Goal: Information Seeking & Learning: Find specific fact

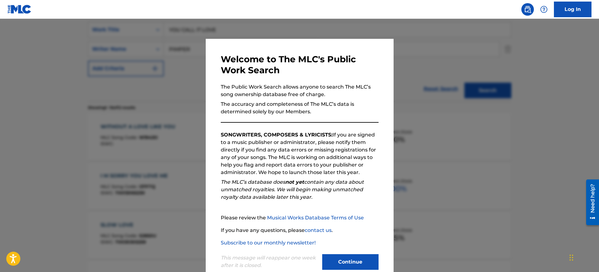
click at [427, 74] on div at bounding box center [299, 155] width 599 height 272
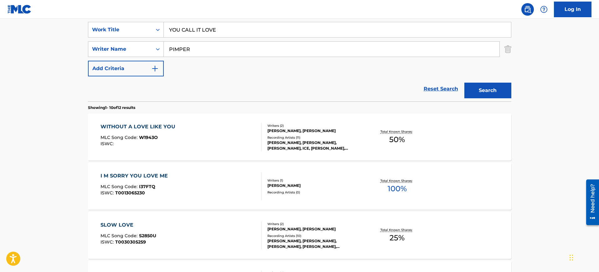
drag, startPoint x: 226, startPoint y: 31, endPoint x: 182, endPoint y: 40, distance: 44.7
click at [144, 30] on div "SearchWithCriteria853b97a0-33bd-4322-9de7-4a41fa0fba37 Work Title YOU CALL IT L…" at bounding box center [299, 30] width 423 height 16
paste input "RIDE WITH ME [PERSON_NAME]"
type input "RIDE WITH ME [PERSON_NAME]"
drag, startPoint x: 207, startPoint y: 48, endPoint x: 141, endPoint y: 50, distance: 66.7
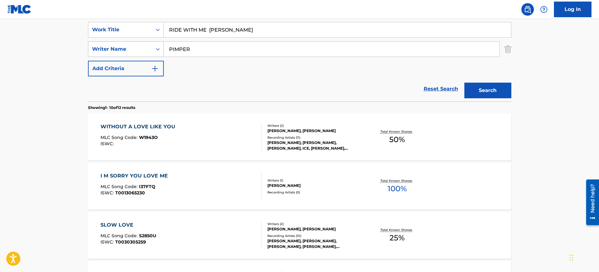
click at [141, 50] on div "SearchWithCriteriaaef0849d-9e6d-4ba7-b52b-80588198d286 Writer Name PIMPER" at bounding box center [299, 49] width 423 height 16
paste input "RIDE WITH ME [PERSON_NAME]"
type input "RIDE WITH ME [PERSON_NAME]"
click at [394, 37] on div "RIDE WITH ME [PERSON_NAME]" at bounding box center [337, 29] width 347 height 15
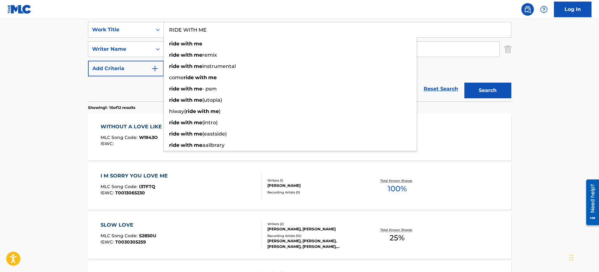
type input "RIDE WITH ME"
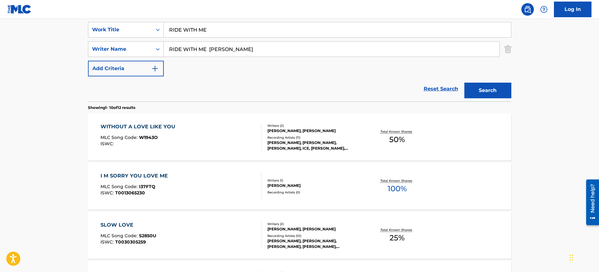
click at [237, 14] on nav "Log In" at bounding box center [299, 9] width 599 height 19
drag, startPoint x: 239, startPoint y: 52, endPoint x: 118, endPoint y: 52, distance: 121.1
click at [118, 52] on div "SearchWithCriteriaaef0849d-9e6d-4ba7-b52b-80588198d286 Writer Name RIDE WITH ME…" at bounding box center [299, 49] width 423 height 16
type input "[PERSON_NAME]"
click at [464, 83] on button "Search" at bounding box center [487, 91] width 47 height 16
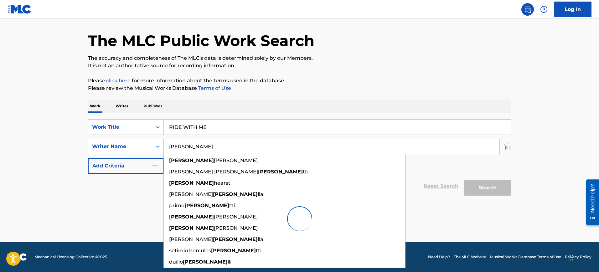
scroll to position [20, 0]
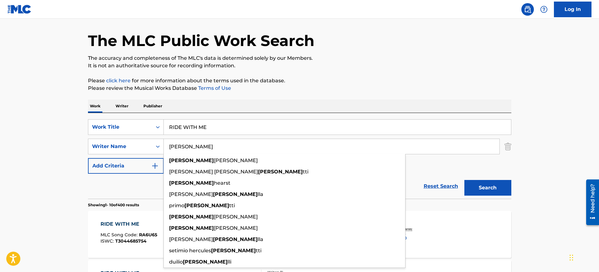
click at [321, 63] on p "It is not an authoritative source for recording information." at bounding box center [299, 66] width 423 height 8
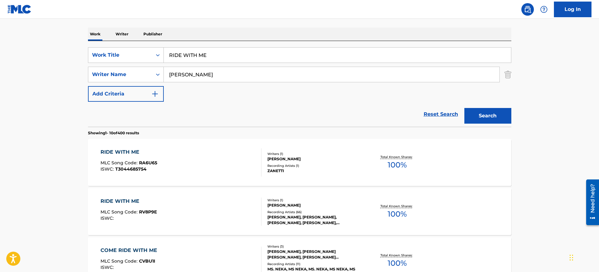
scroll to position [137, 0]
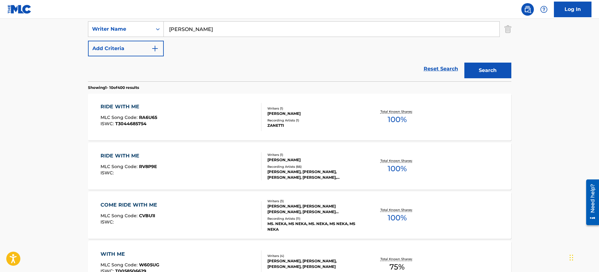
click at [203, 156] on div "RIDE WITH ME MLC Song Code : RV8P9E ISWC :" at bounding box center [180, 166] width 161 height 28
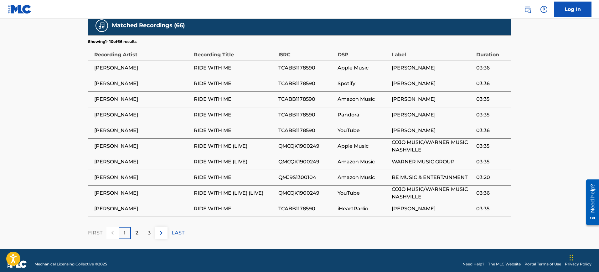
scroll to position [425, 0]
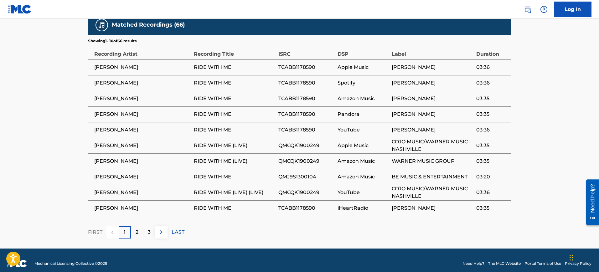
click at [367, 189] on span "YouTube" at bounding box center [362, 193] width 51 height 8
click at [139, 226] on div "2" at bounding box center [137, 232] width 12 height 12
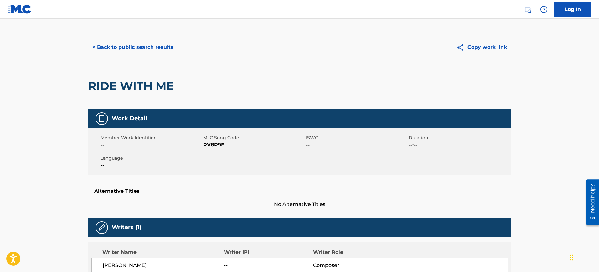
scroll to position [0, 0]
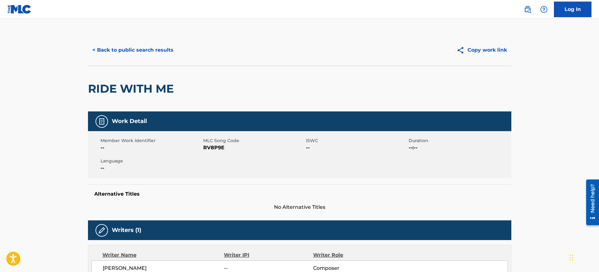
click at [156, 50] on button "< Back to public search results" at bounding box center [133, 50] width 90 height 16
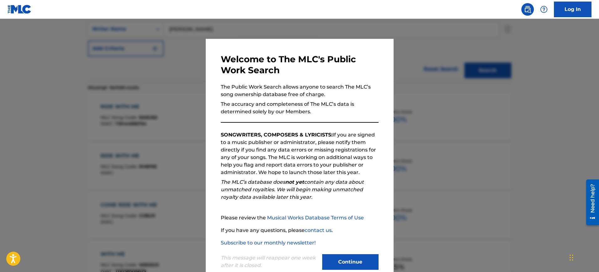
click at [421, 95] on div at bounding box center [299, 155] width 599 height 272
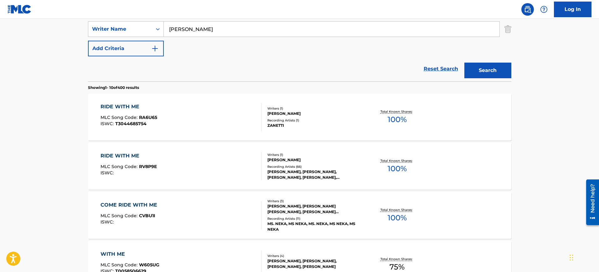
scroll to position [59, 0]
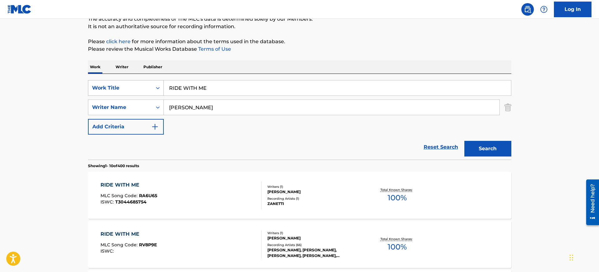
drag, startPoint x: 211, startPoint y: 91, endPoint x: 102, endPoint y: 90, distance: 108.9
click at [102, 90] on div "SearchWithCriteria853b97a0-33bd-4322-9de7-4a41fa0fba37 Work Title RIDE WITH ME" at bounding box center [299, 88] width 423 height 16
paste input "ide Wit Me"
type input "Ride Wit Me"
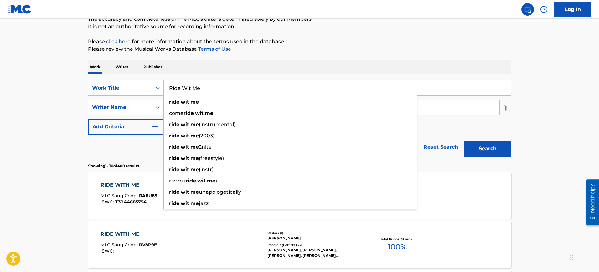
click at [260, 39] on p "Please click here for more information about the terms used in the database." at bounding box center [299, 42] width 423 height 8
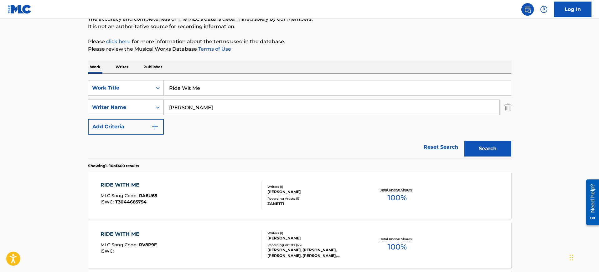
drag, startPoint x: 195, startPoint y: 111, endPoint x: 121, endPoint y: 106, distance: 74.1
click at [121, 106] on div "SearchWithCriteriaaef0849d-9e6d-4ba7-b52b-80588198d286 Writer Name [PERSON_NAME]" at bounding box center [299, 108] width 423 height 16
paste input "[PERSON_NAME]"
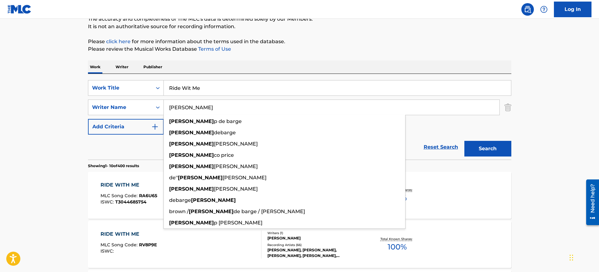
type input "[PERSON_NAME]"
click at [464, 141] on button "Search" at bounding box center [487, 149] width 47 height 16
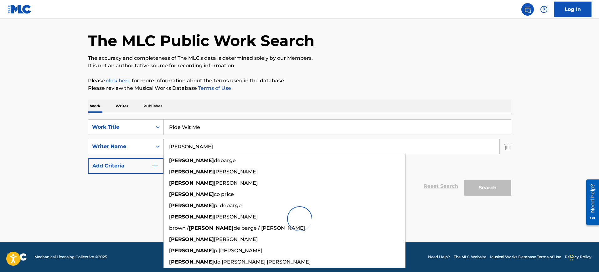
scroll to position [20, 0]
click at [321, 86] on p "Please review the Musical Works Database Terms of Use" at bounding box center [299, 89] width 423 height 8
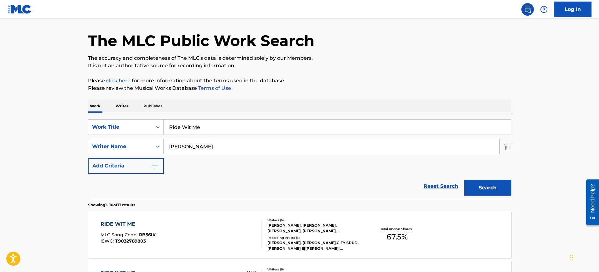
scroll to position [59, 0]
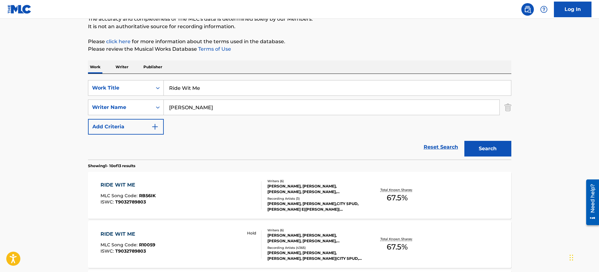
click at [208, 192] on div "RIDE WIT ME MLC Song Code : RB56IK ISWC : T9032789803" at bounding box center [180, 195] width 161 height 28
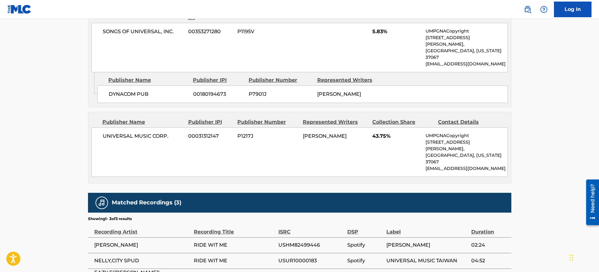
scroll to position [608, 0]
